Goal: Task Accomplishment & Management: Manage account settings

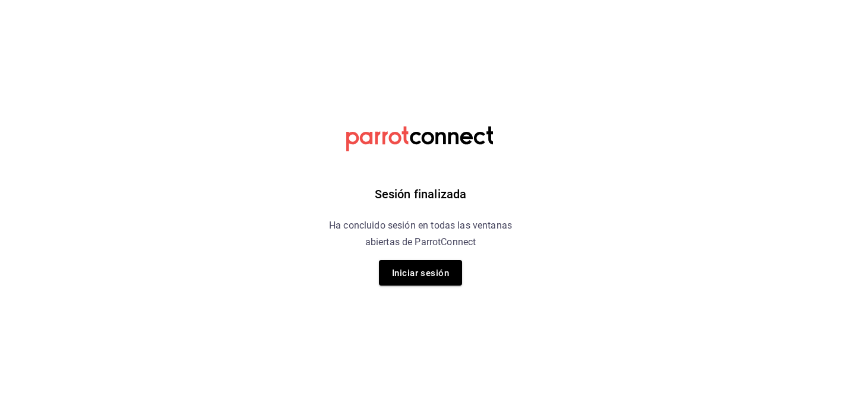
click at [402, 286] on div "Sesión finalizada Ha concluido sesión en todas las ventanas abiertas de ParrotC…" at bounding box center [421, 206] width 300 height 412
click at [401, 273] on font "Iniciar sesión" at bounding box center [420, 273] width 57 height 11
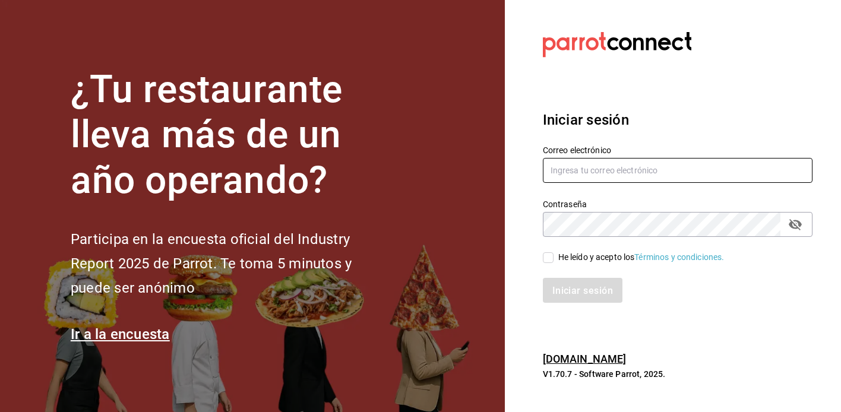
click at [565, 173] on input "text" at bounding box center [678, 170] width 270 height 25
type input "[EMAIL_ADDRESS][DOMAIN_NAME]"
click at [549, 266] on div "Iniciar sesión" at bounding box center [671, 283] width 284 height 39
click at [546, 257] on input "He leído y acepto los Términos y condiciones." at bounding box center [548, 258] width 11 height 11
checkbox input "true"
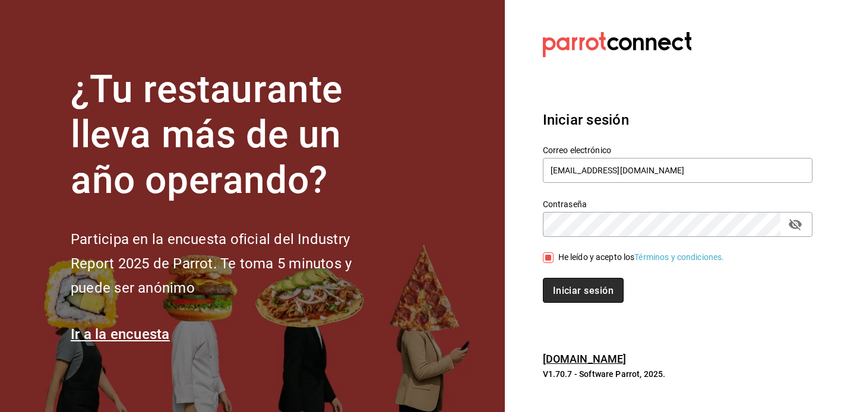
click at [578, 288] on font "Iniciar sesión" at bounding box center [583, 290] width 61 height 11
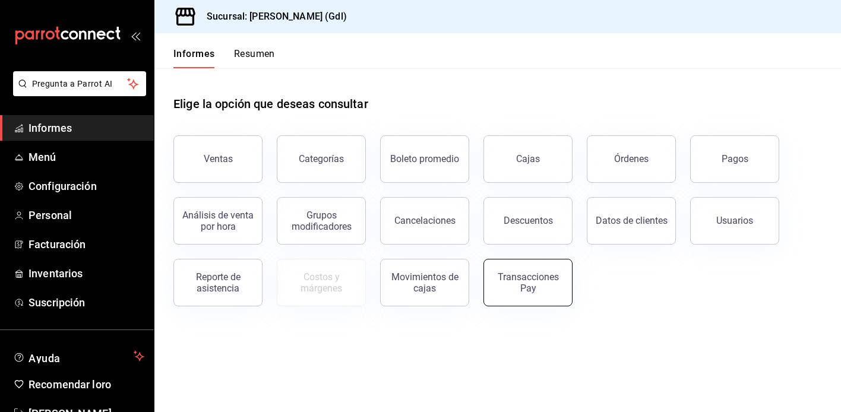
click at [560, 278] on div "Transacciones Pay" at bounding box center [528, 283] width 74 height 23
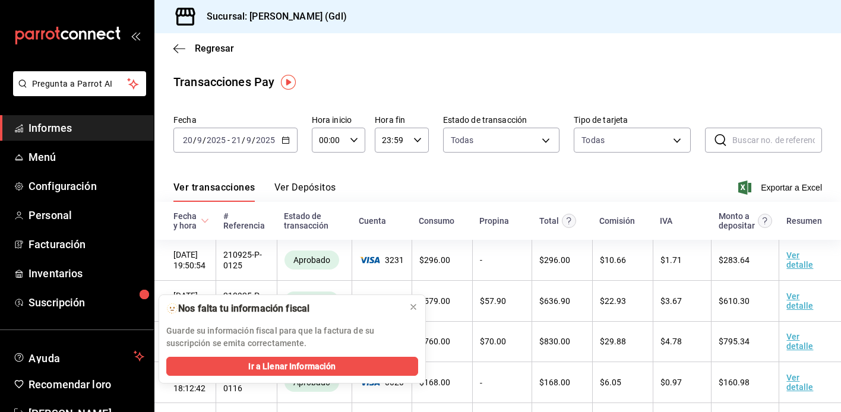
click at [298, 181] on font "Ver Depósitos" at bounding box center [306, 187] width 62 height 12
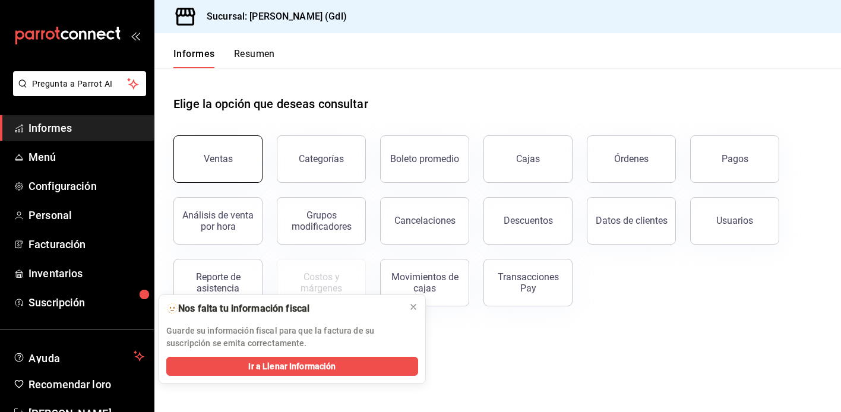
click at [228, 156] on font "Ventas" at bounding box center [218, 158] width 29 height 11
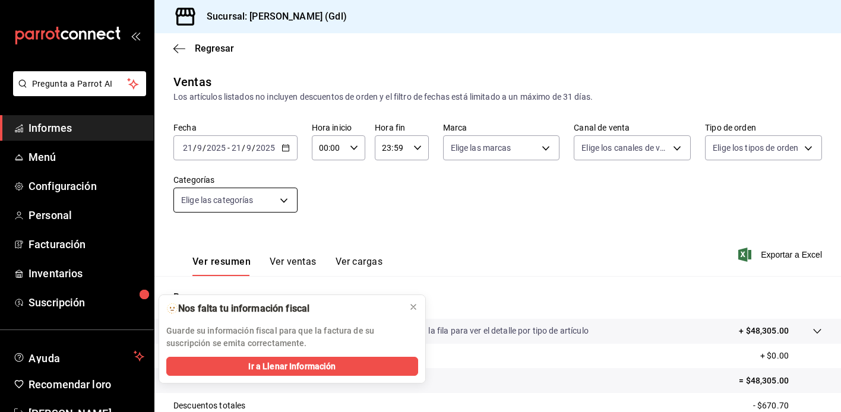
click at [241, 194] on body "Pregunta a Parrot AI Informes Menú Configuración Personal Facturación Inventari…" at bounding box center [420, 206] width 841 height 412
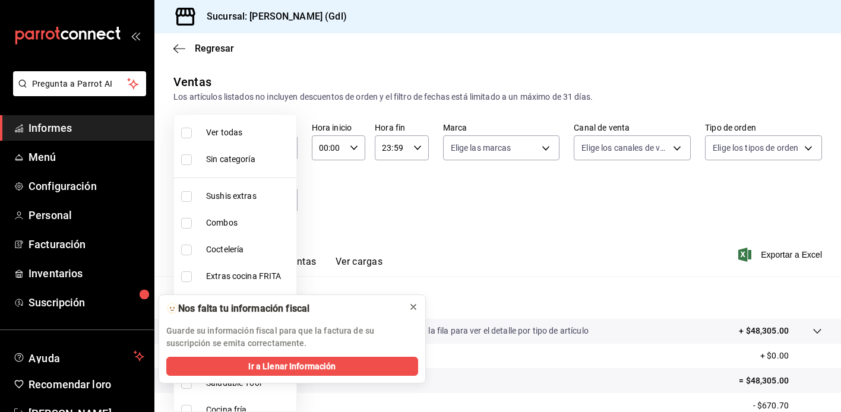
click at [412, 305] on icon at bounding box center [414, 307] width 10 height 10
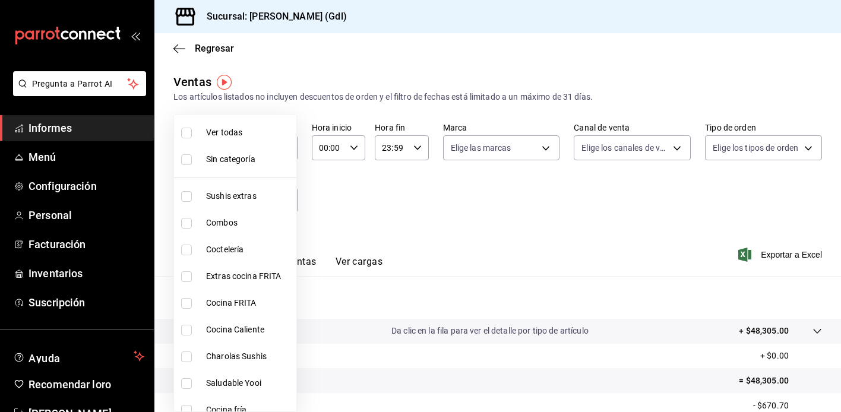
click at [385, 254] on div at bounding box center [420, 206] width 841 height 412
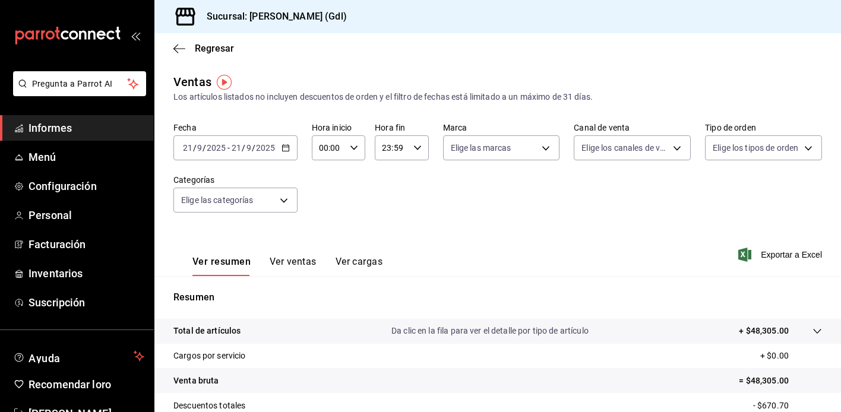
click at [262, 157] on div "2025-09-21 21 / 9 / 2025 - 2025-09-21 21 / 9 / 2025" at bounding box center [236, 147] width 124 height 25
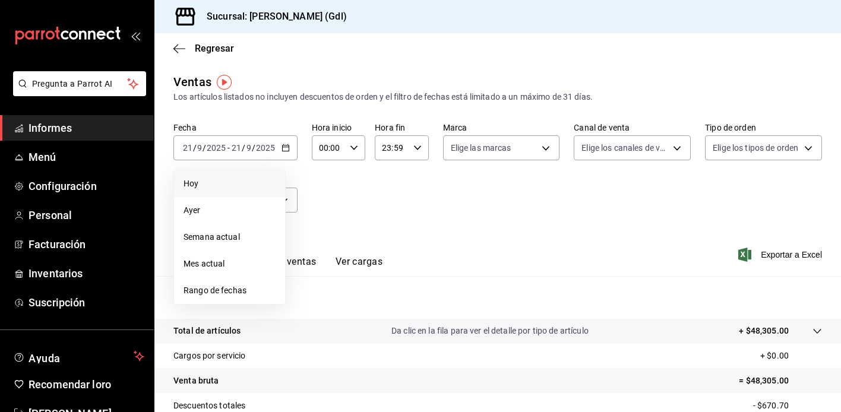
click at [239, 187] on span "Hoy" at bounding box center [230, 184] width 92 height 12
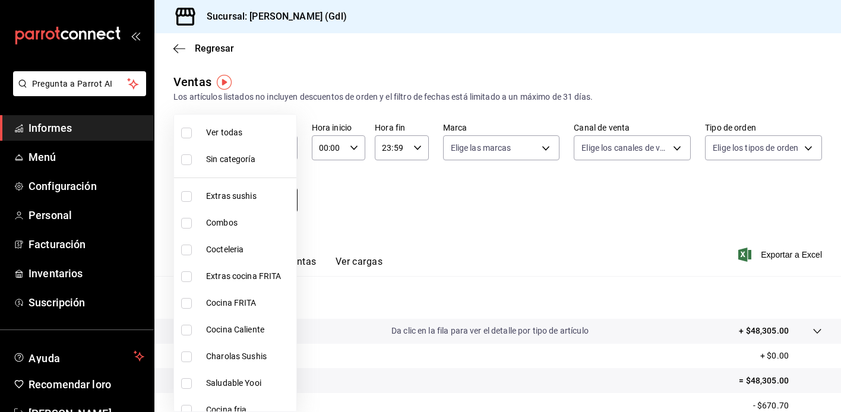
click at [249, 197] on body "Pregunta a Parrot AI Informes Menú Configuración Personal Facturación Inventari…" at bounding box center [420, 206] width 841 height 412
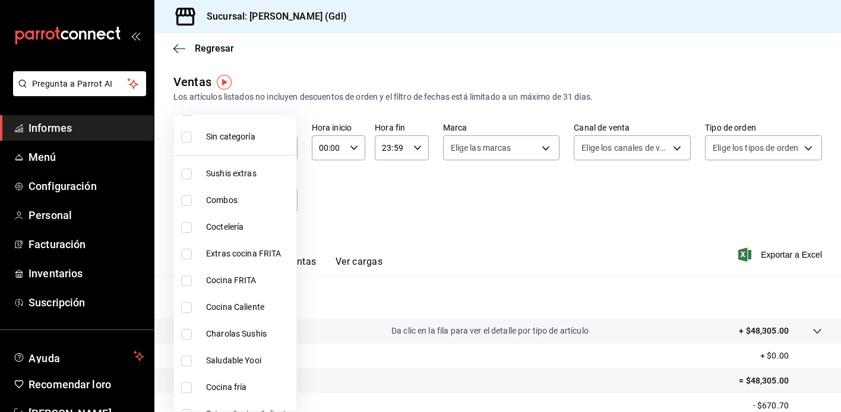
scroll to position [119, 0]
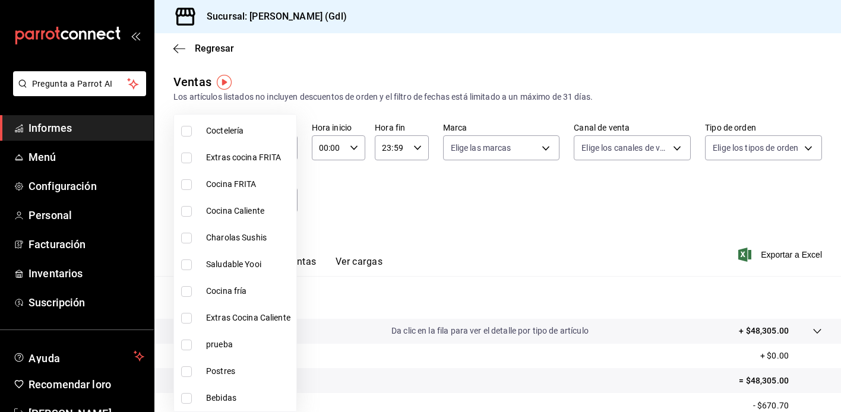
click at [210, 263] on font "Saludable Yooi" at bounding box center [233, 265] width 55 height 10
type input "eb4eea0a-9879-4d5f-8775-adfb7cc7c812"
checkbox input "true"
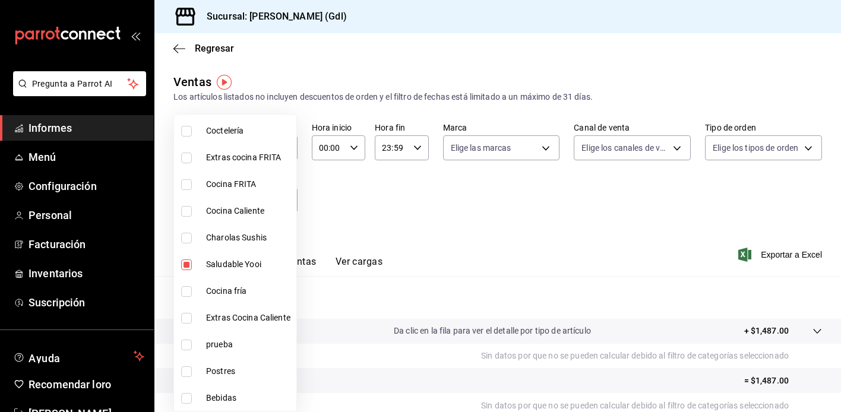
click at [464, 203] on div at bounding box center [420, 206] width 841 height 412
